Goal: Transaction & Acquisition: Purchase product/service

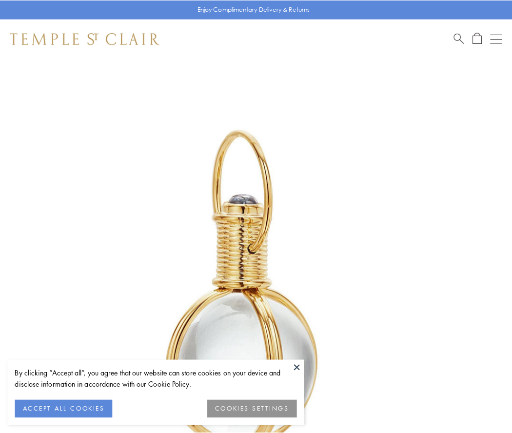
scroll to position [254, 0]
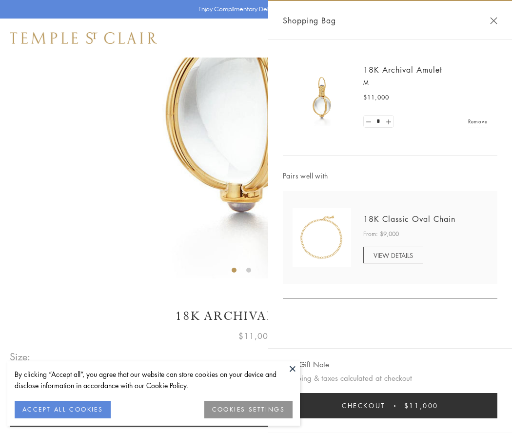
click at [390, 405] on button "Checkout $11,000" at bounding box center [390, 405] width 214 height 25
